Goal: Information Seeking & Learning: Find contact information

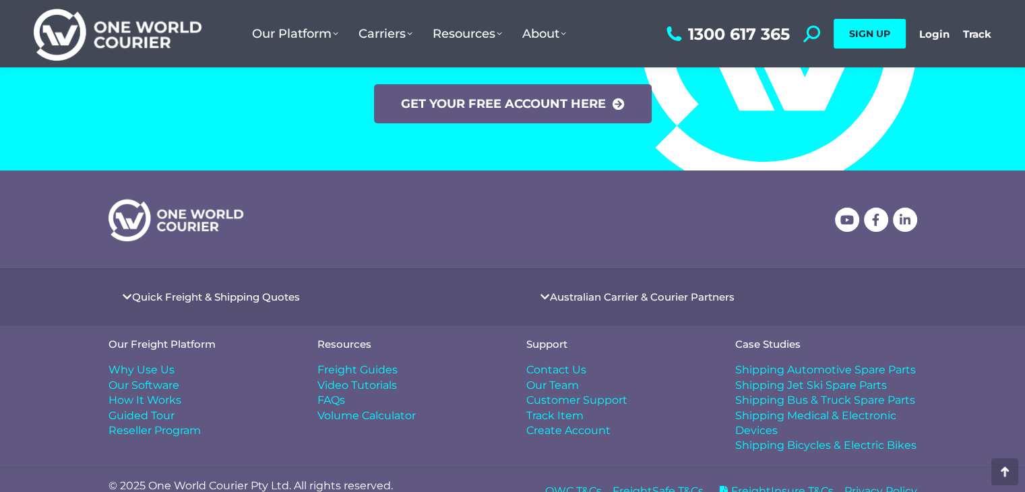
scroll to position [5312, 0]
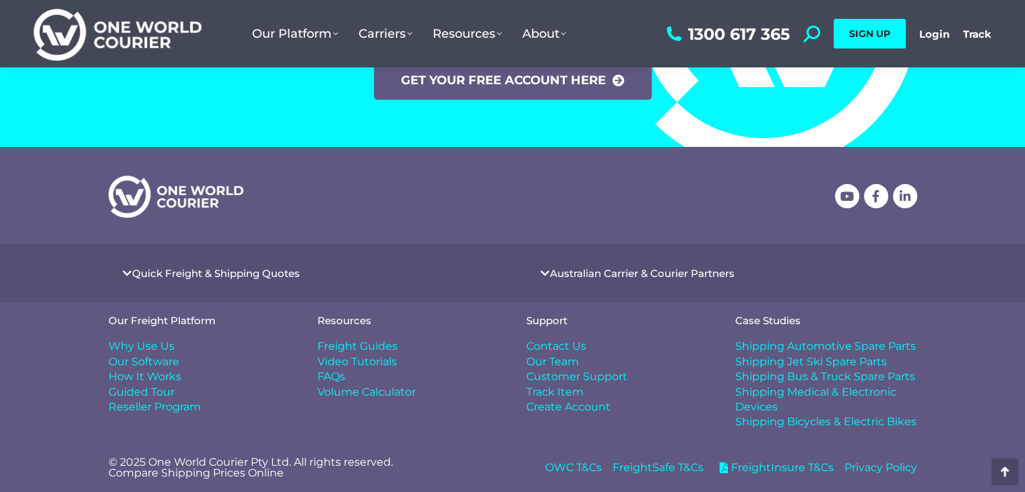
click at [573, 340] on span "Contact Us" at bounding box center [556, 346] width 60 height 15
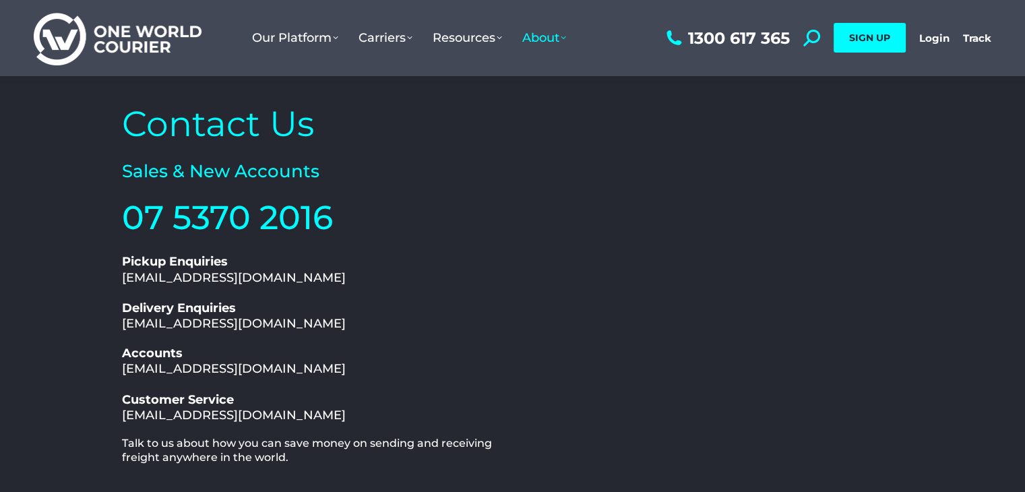
scroll to position [45, 0]
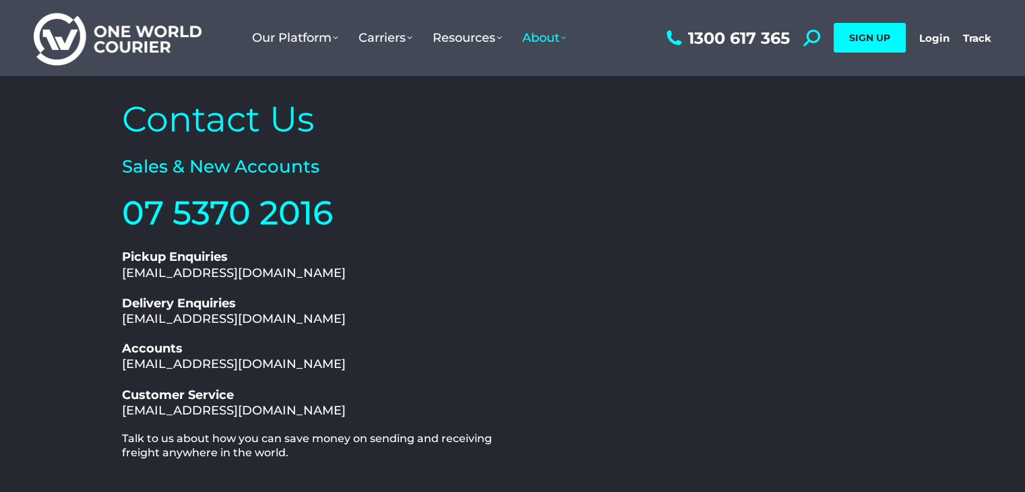
drag, startPoint x: 343, startPoint y: 273, endPoint x: 113, endPoint y: 271, distance: 229.8
click at [113, 271] on div "Contact Us Sales & New Accounts 07 5370 2016 1300 617 365 Pickup Enquiries pick…" at bounding box center [512, 366] width 809 height 567
copy link "pickup@oneworldcourier.com.au"
